Goal: Task Accomplishment & Management: Manage account settings

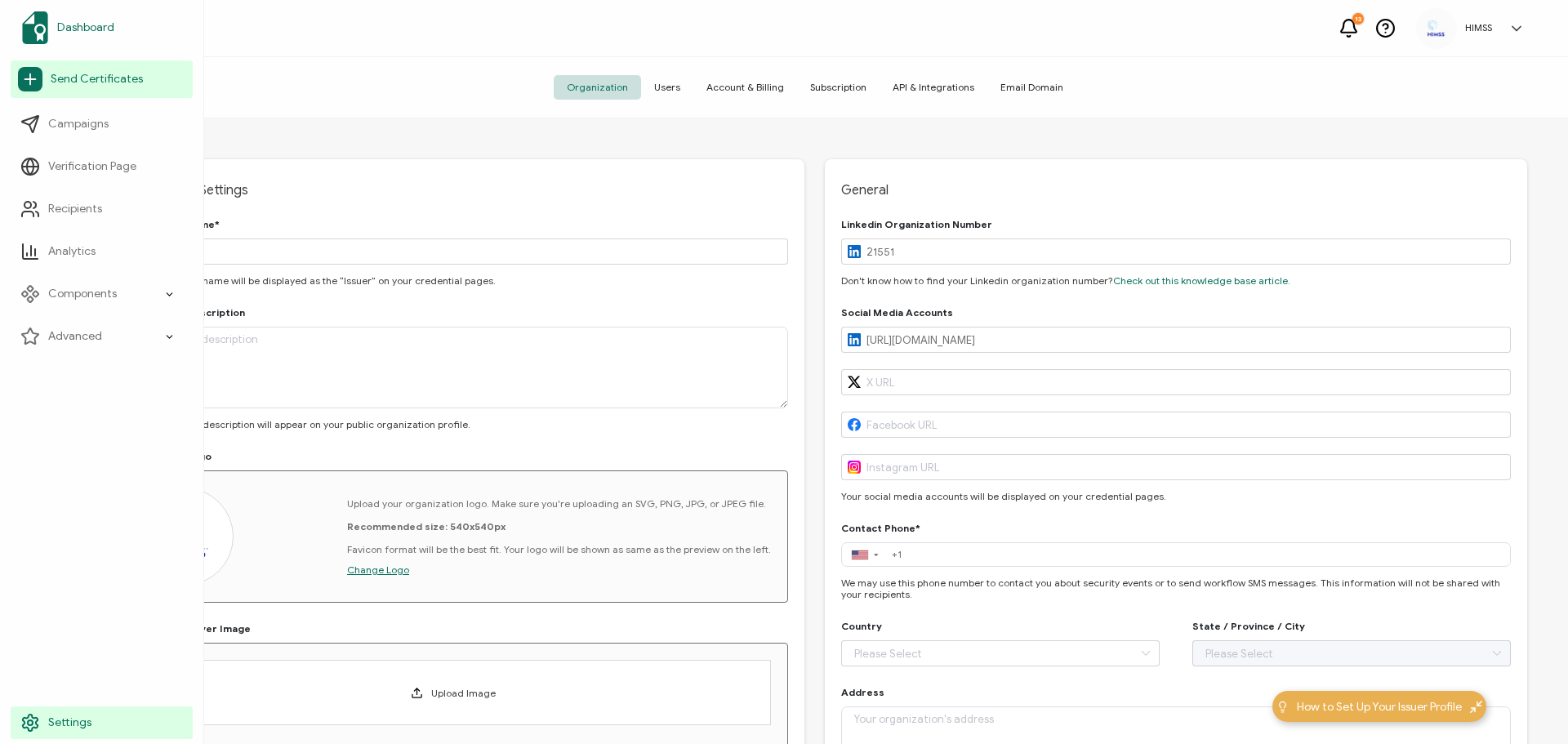
click at [76, 26] on span "Dashboard" at bounding box center [86, 28] width 57 height 17
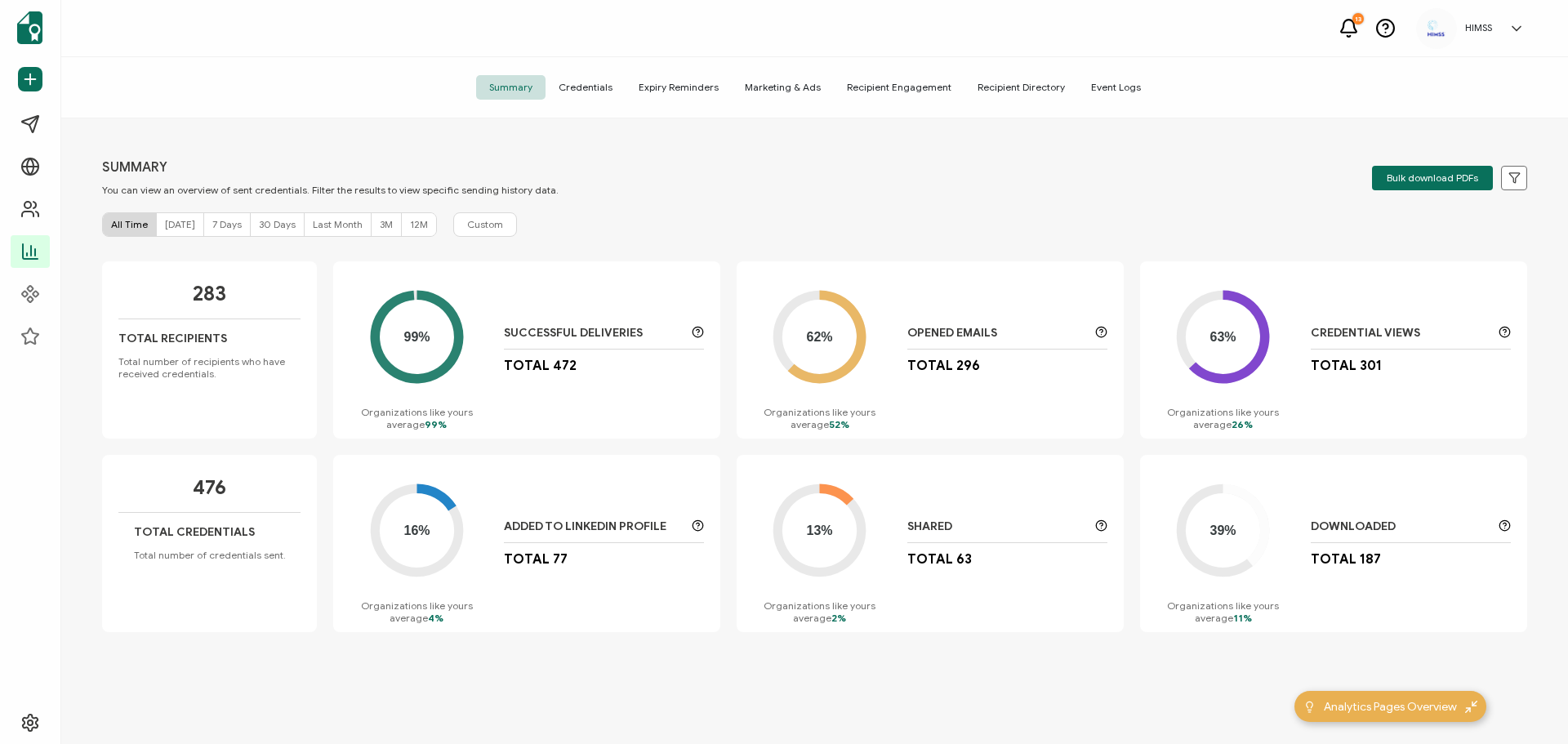
click at [410, 230] on span "12M" at bounding box center [419, 224] width 18 height 12
